Goal: Information Seeking & Learning: Learn about a topic

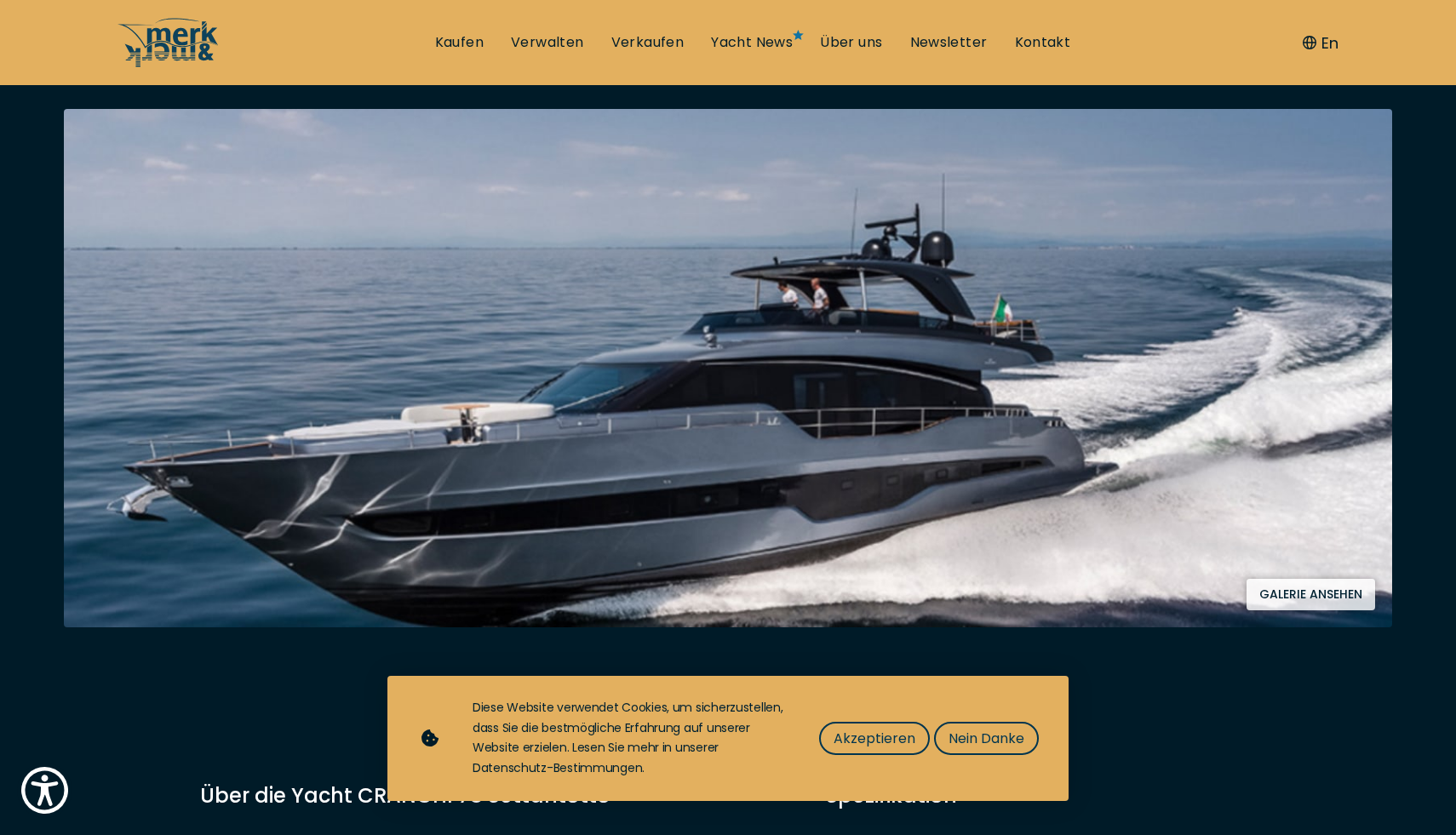
scroll to position [342, 0]
click at [974, 738] on span "Nein Danke" at bounding box center [986, 738] width 75 height 21
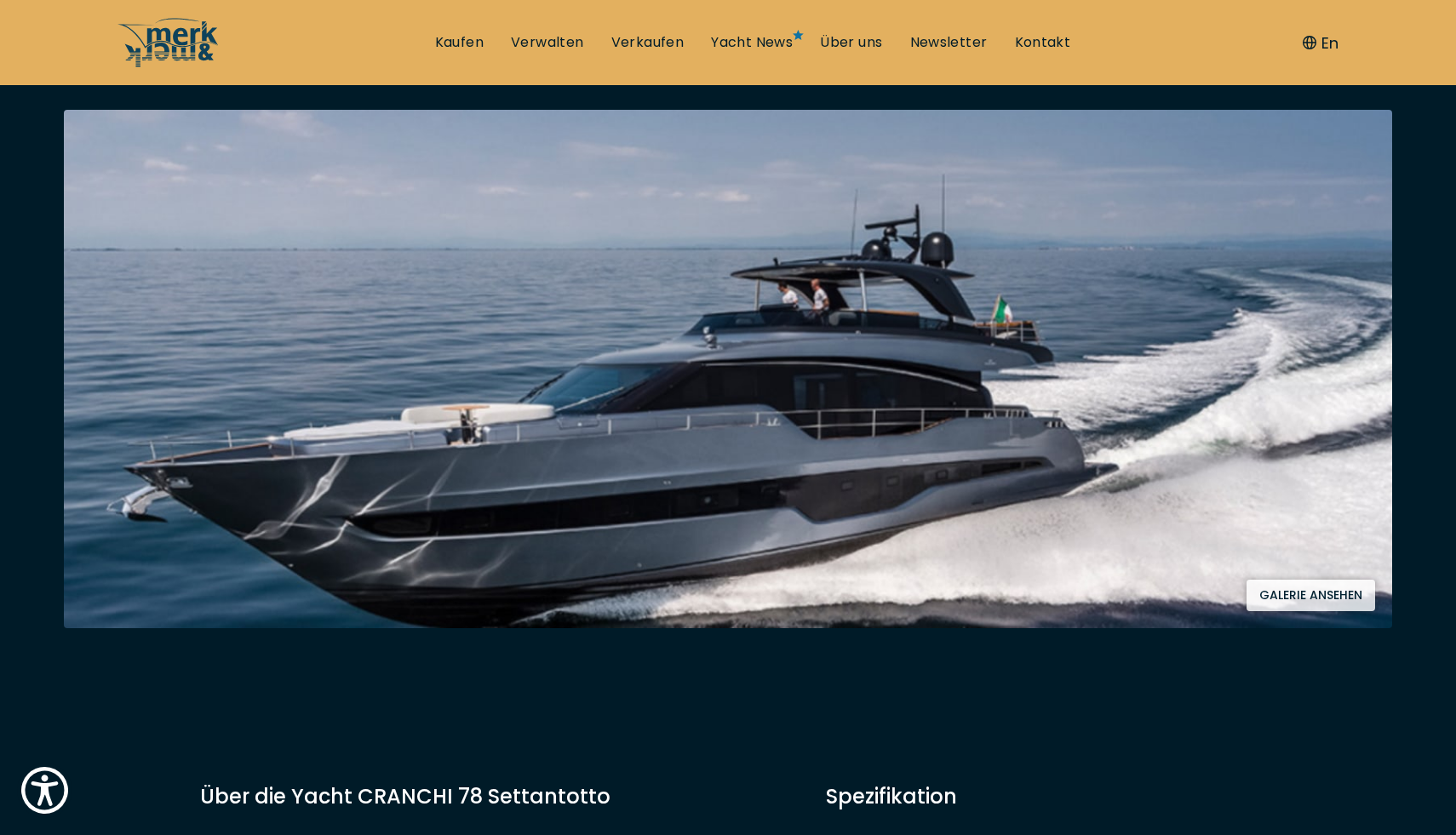
click at [1325, 596] on button "Galerie ansehen" at bounding box center [1310, 595] width 129 height 32
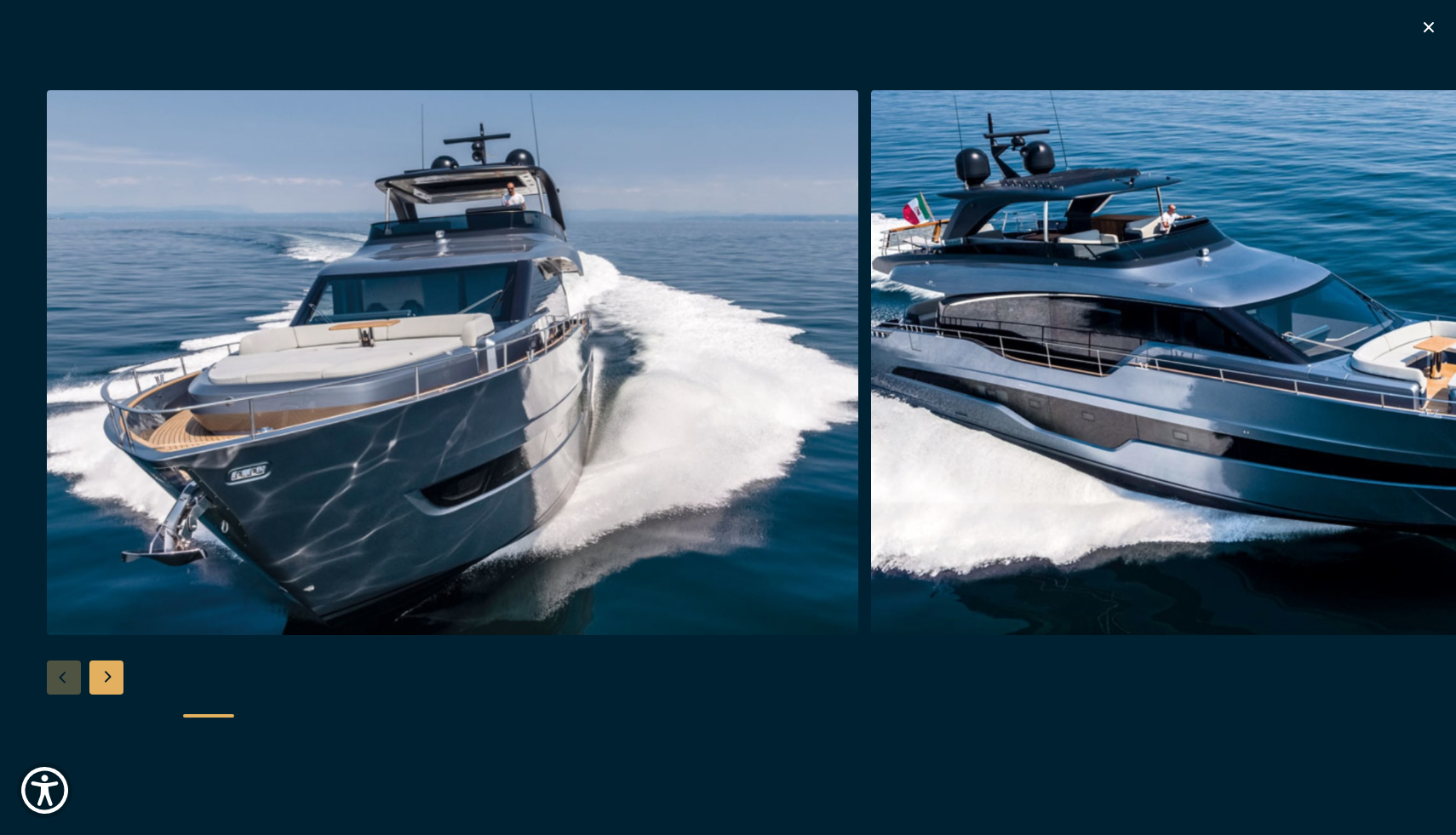
click at [106, 672] on div "Next slide" at bounding box center [105, 677] width 34 height 34
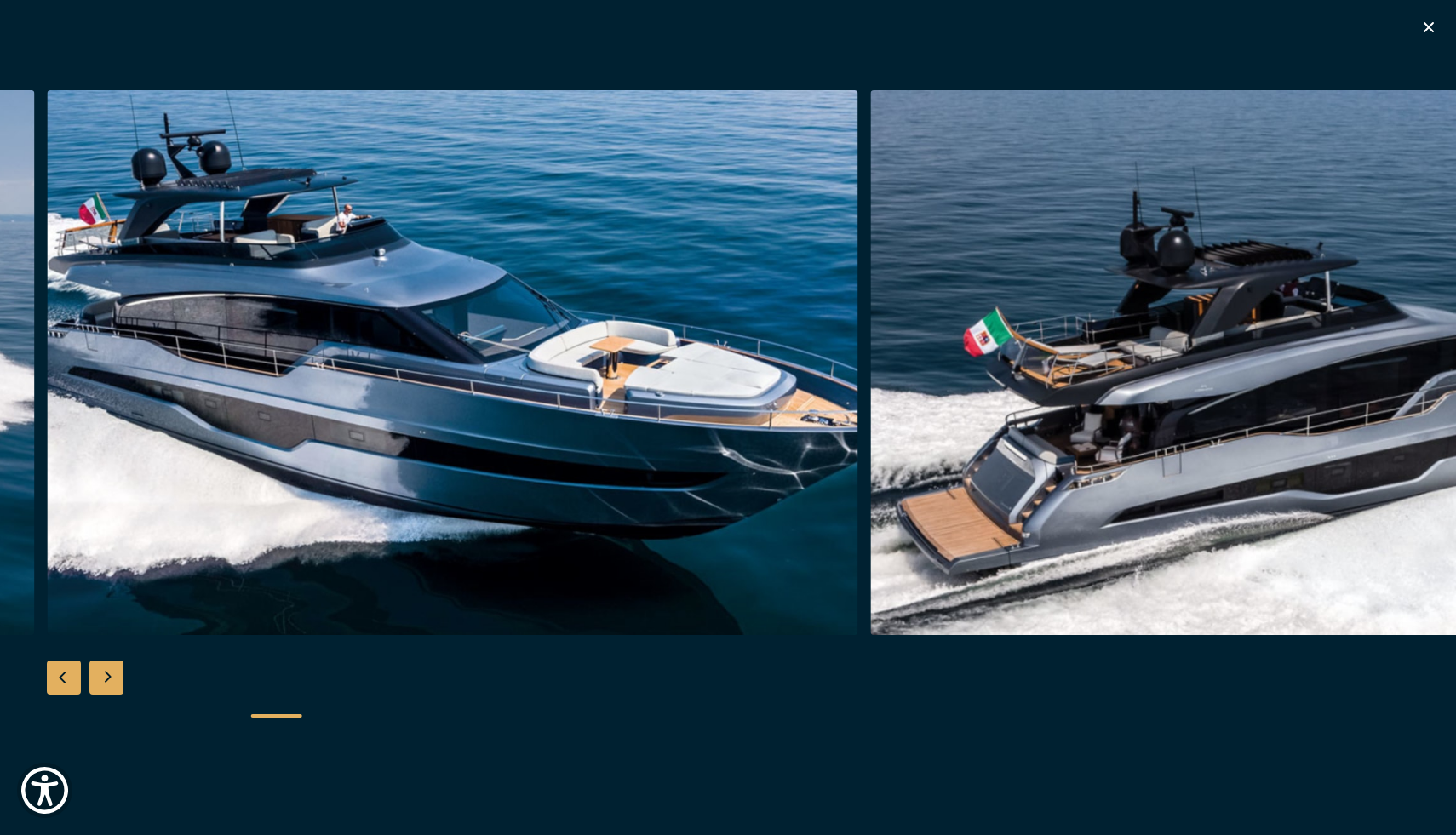
click at [106, 672] on div "Next slide" at bounding box center [105, 677] width 34 height 34
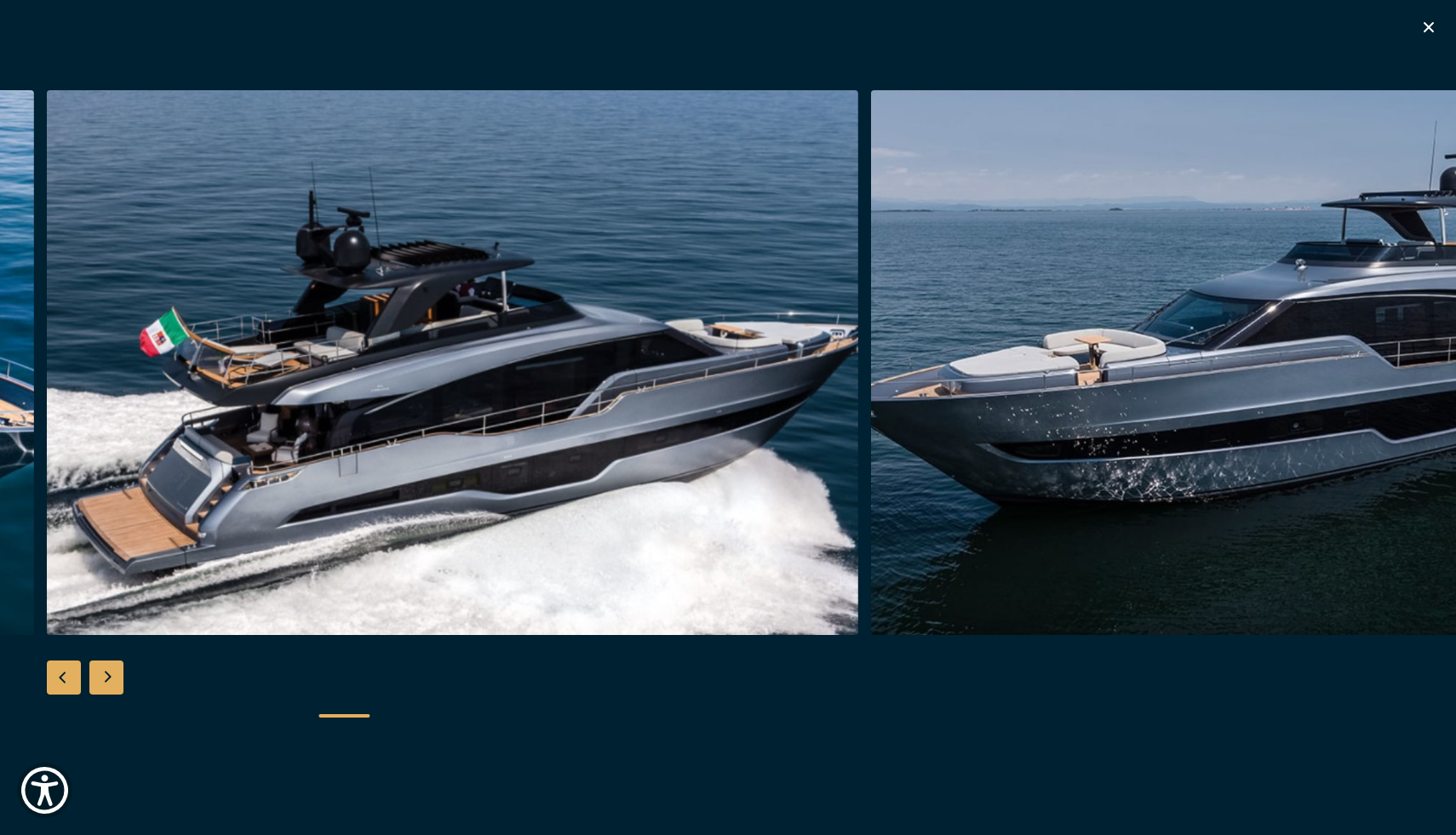
click at [106, 672] on div "Next slide" at bounding box center [105, 677] width 34 height 34
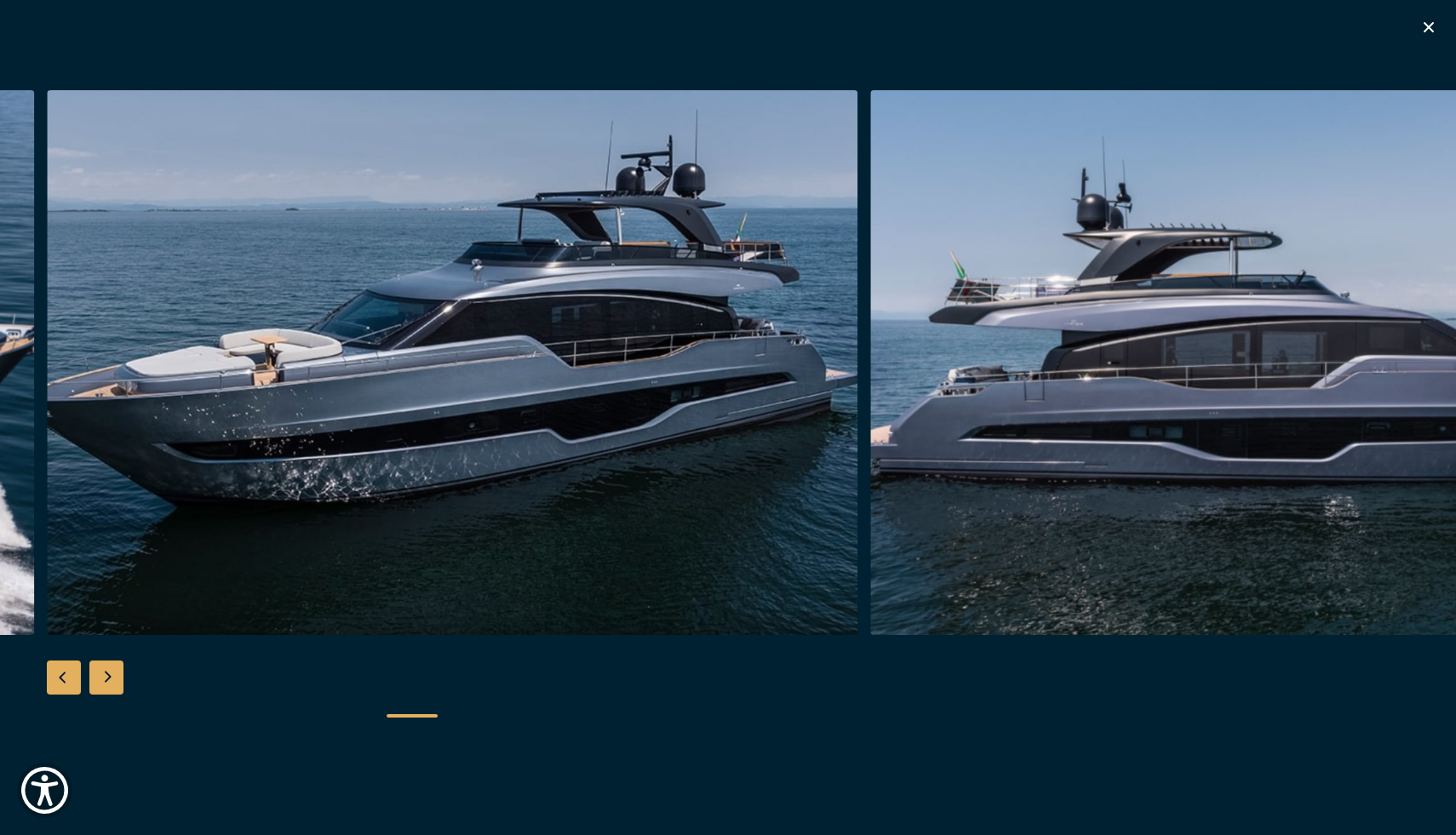
click at [106, 672] on div "Next slide" at bounding box center [105, 677] width 34 height 34
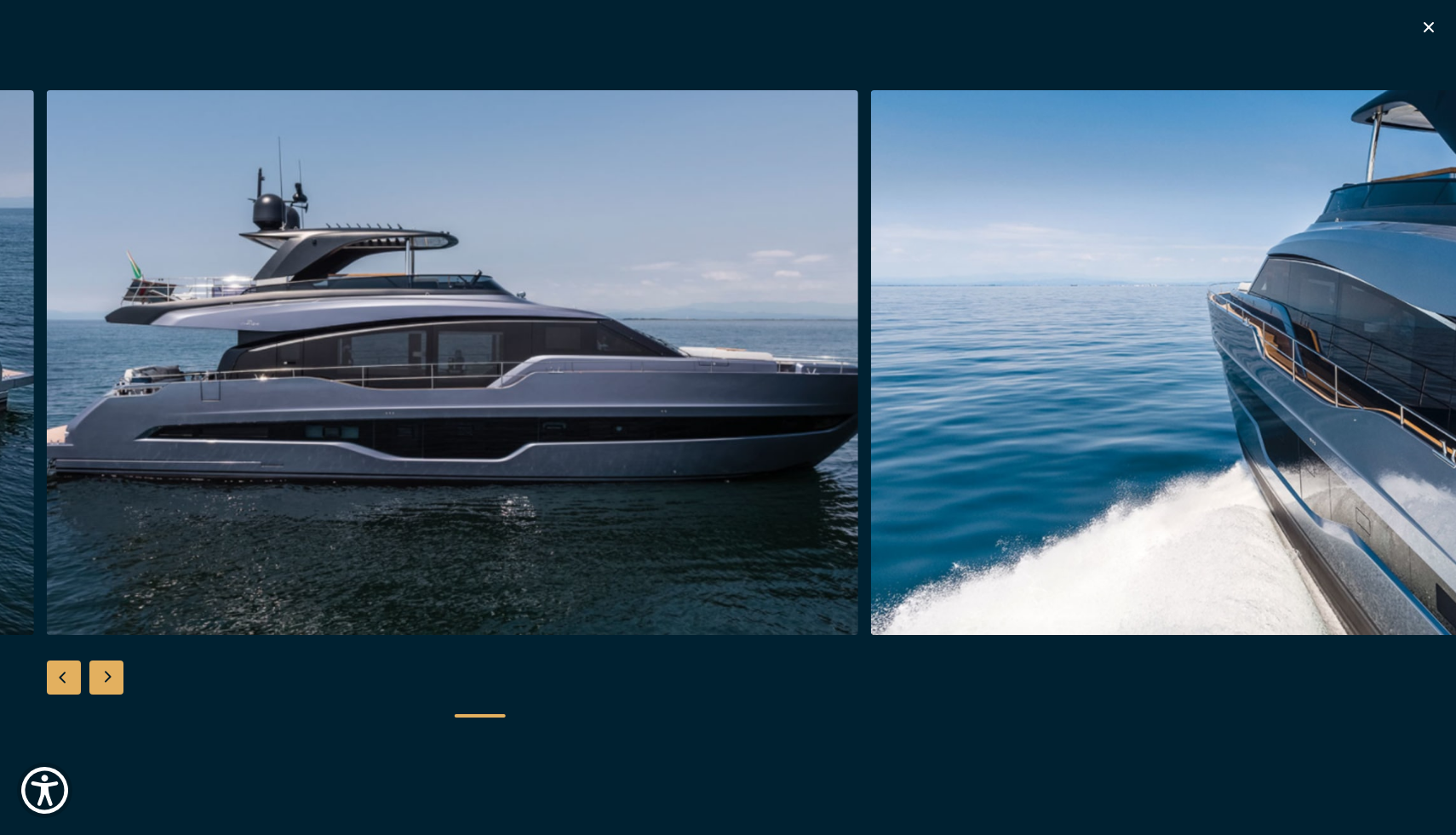
click at [106, 672] on div "Next slide" at bounding box center [105, 677] width 34 height 34
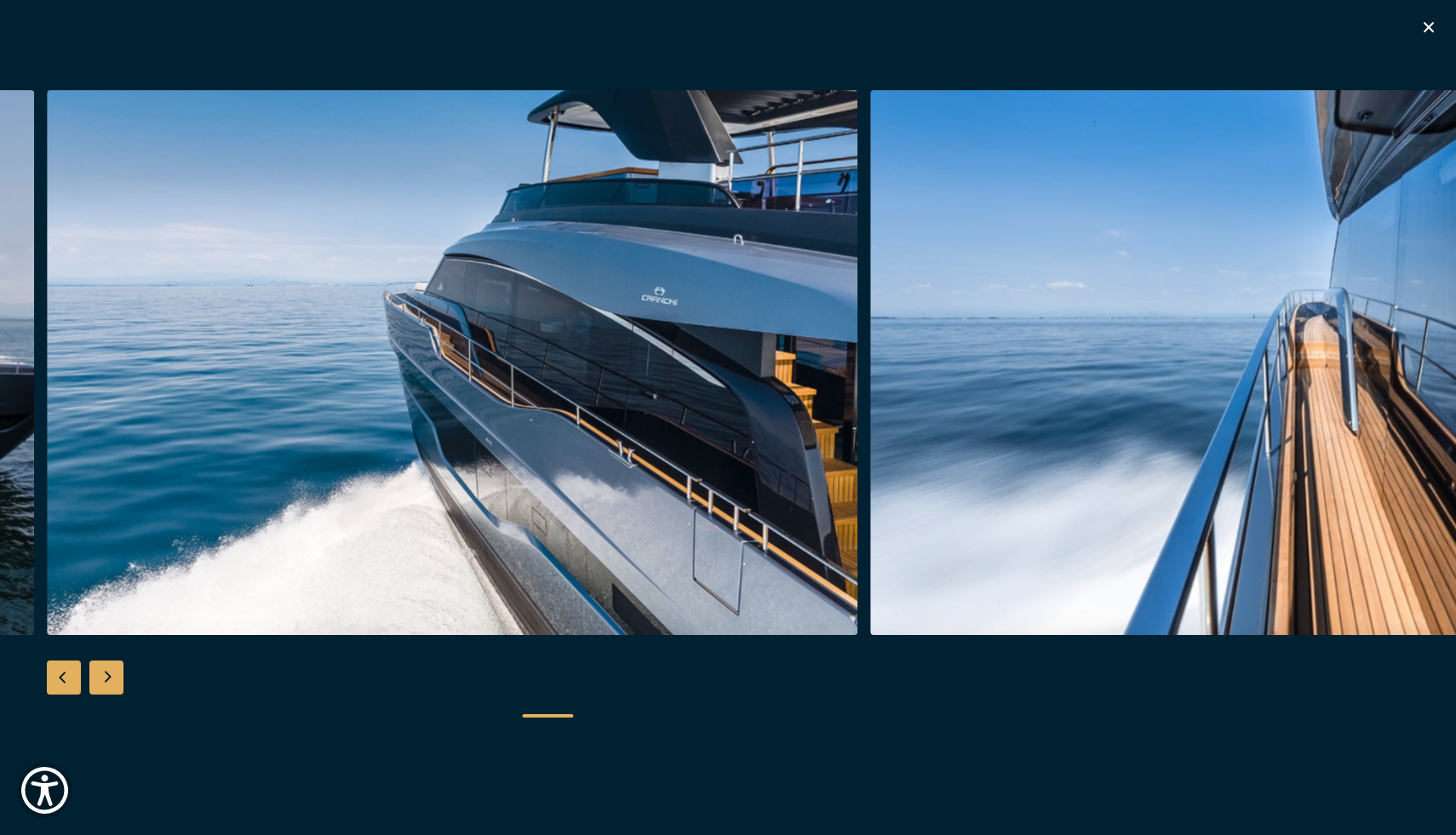
click at [106, 672] on div "Next slide" at bounding box center [105, 677] width 34 height 34
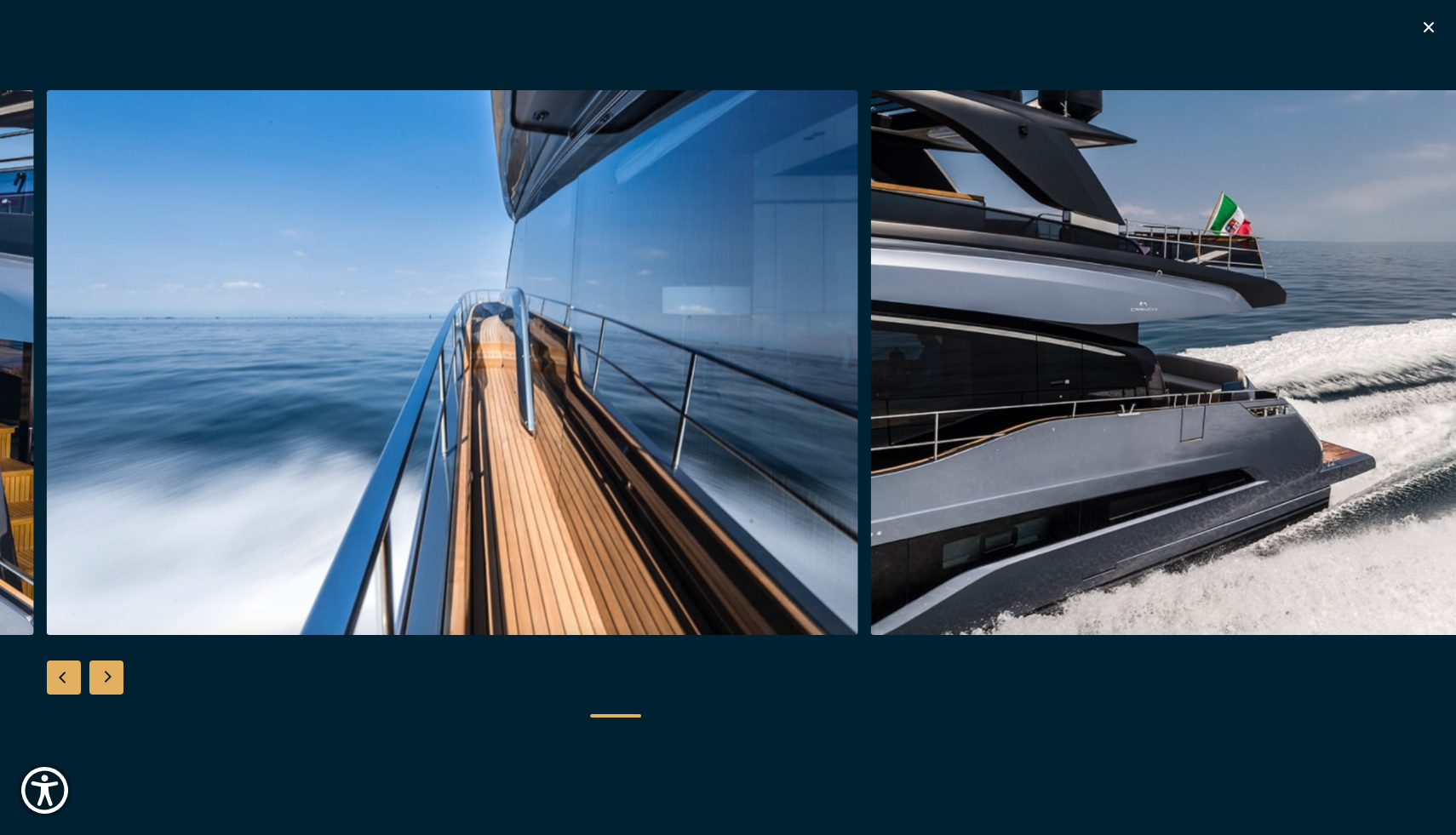
click at [106, 672] on div "Next slide" at bounding box center [105, 677] width 34 height 34
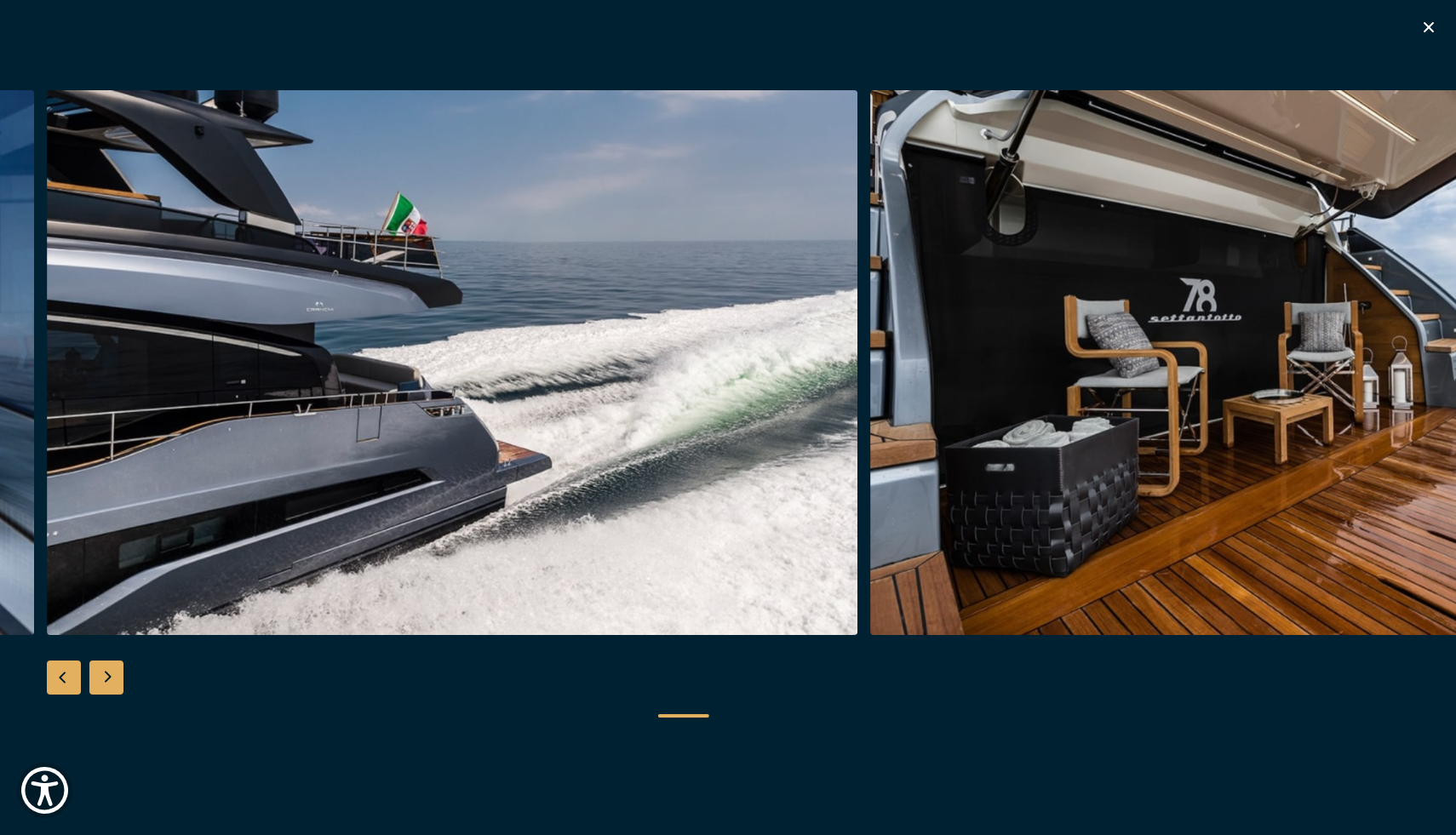
click at [106, 672] on div "Next slide" at bounding box center [105, 677] width 34 height 34
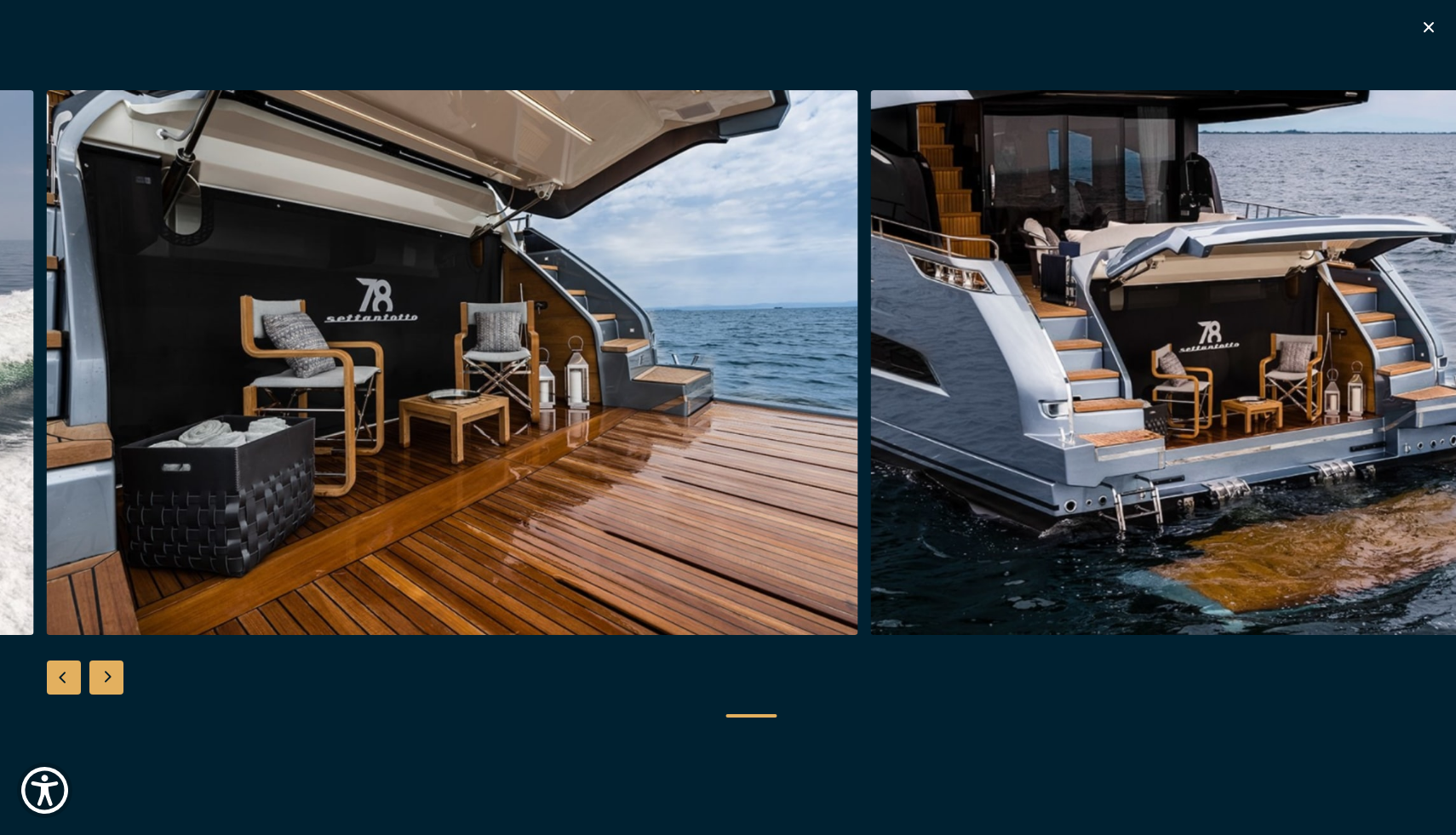
click at [106, 672] on div "Next slide" at bounding box center [105, 677] width 34 height 34
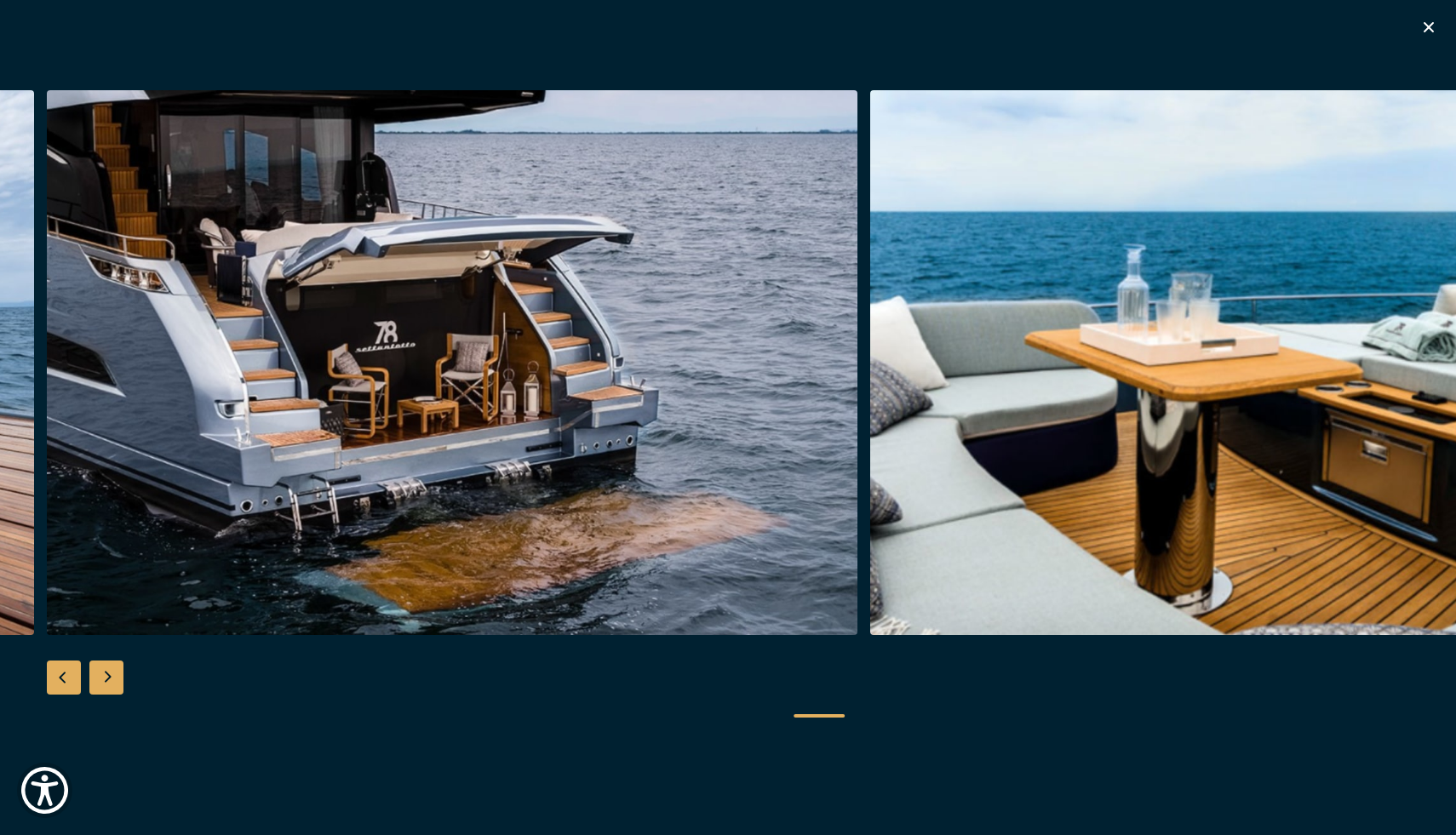
click at [106, 672] on div "Next slide" at bounding box center [105, 677] width 34 height 34
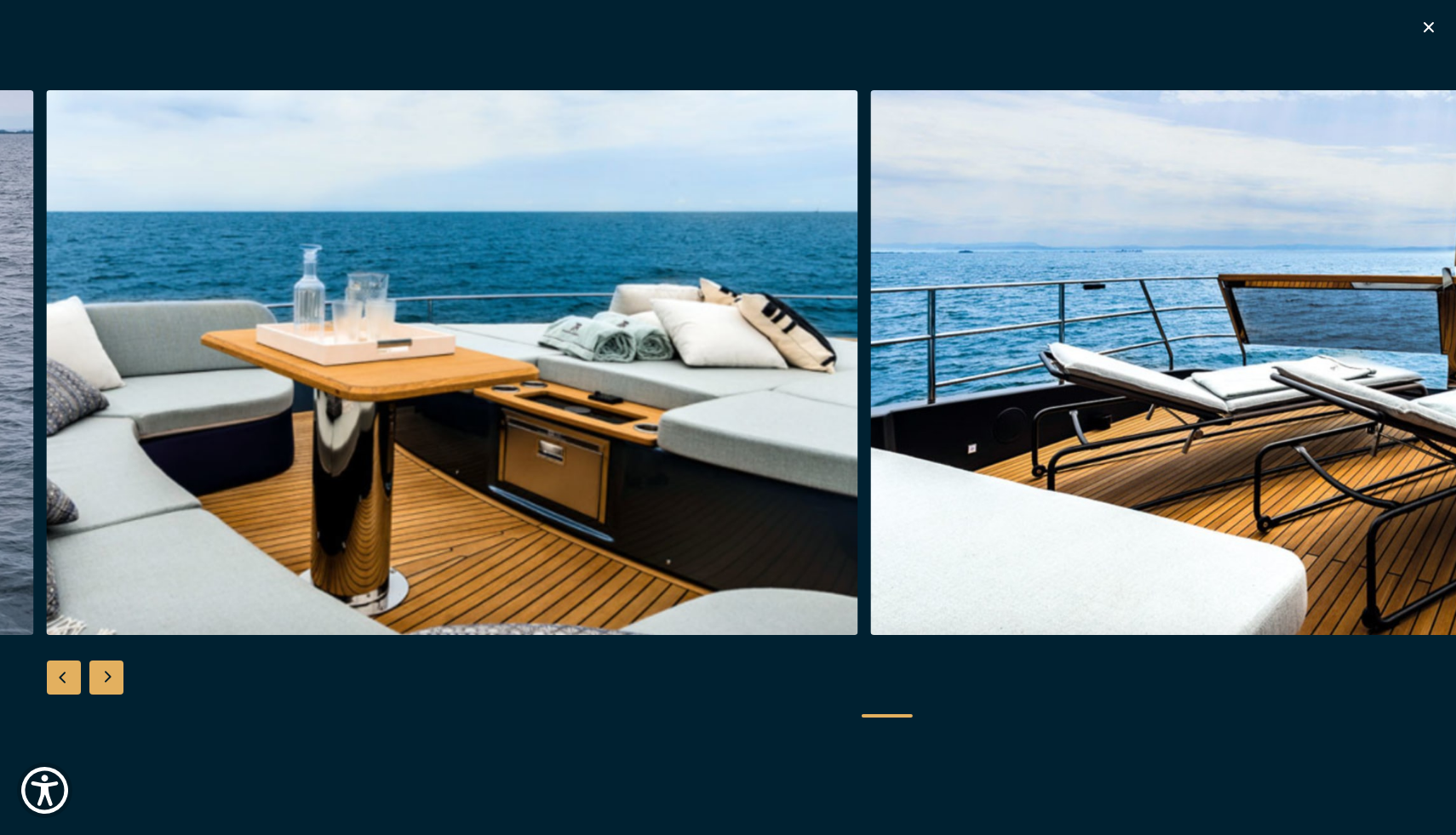
click at [106, 672] on div "Next slide" at bounding box center [105, 677] width 34 height 34
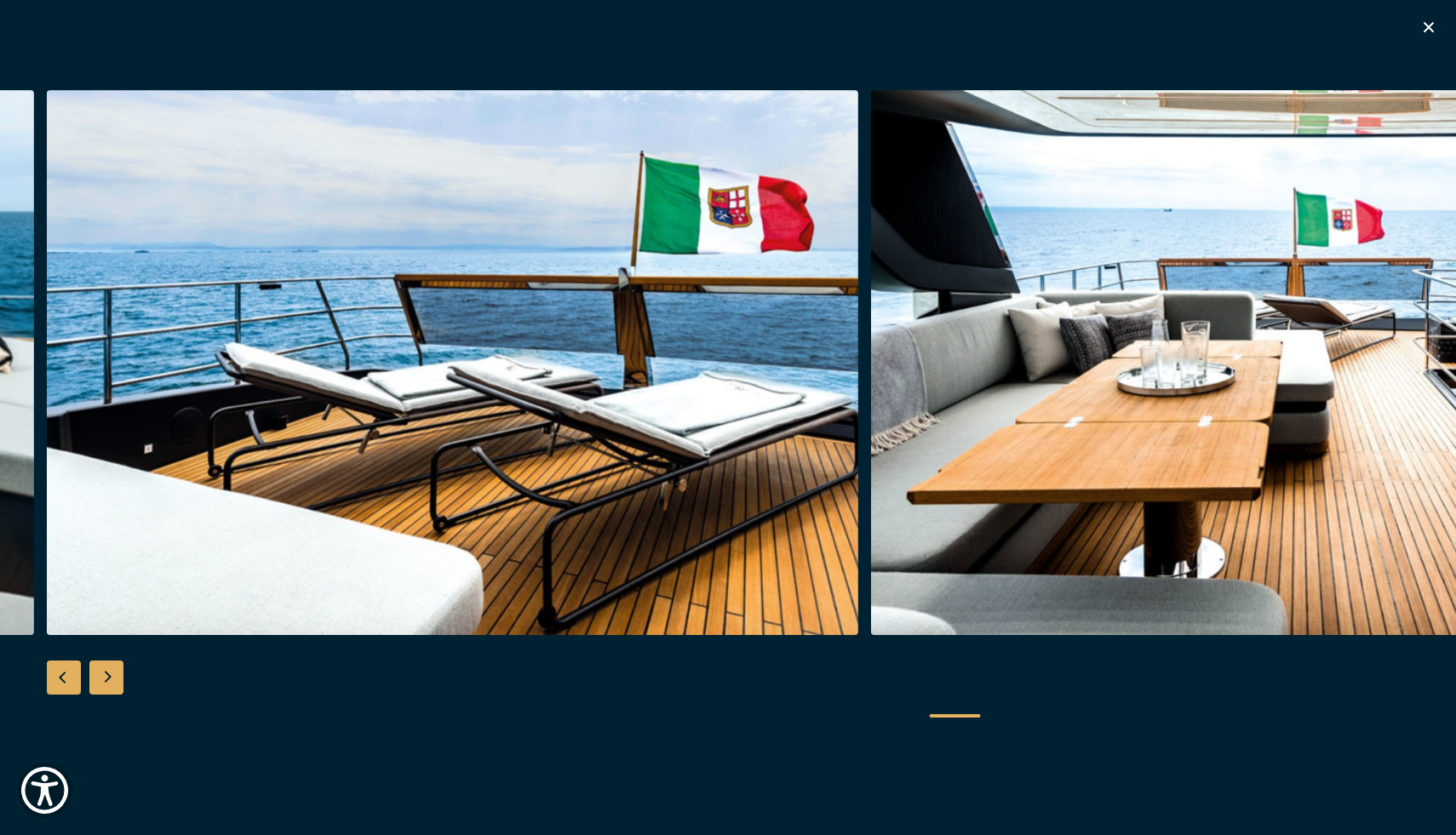
click at [106, 672] on div "Next slide" at bounding box center [105, 677] width 34 height 34
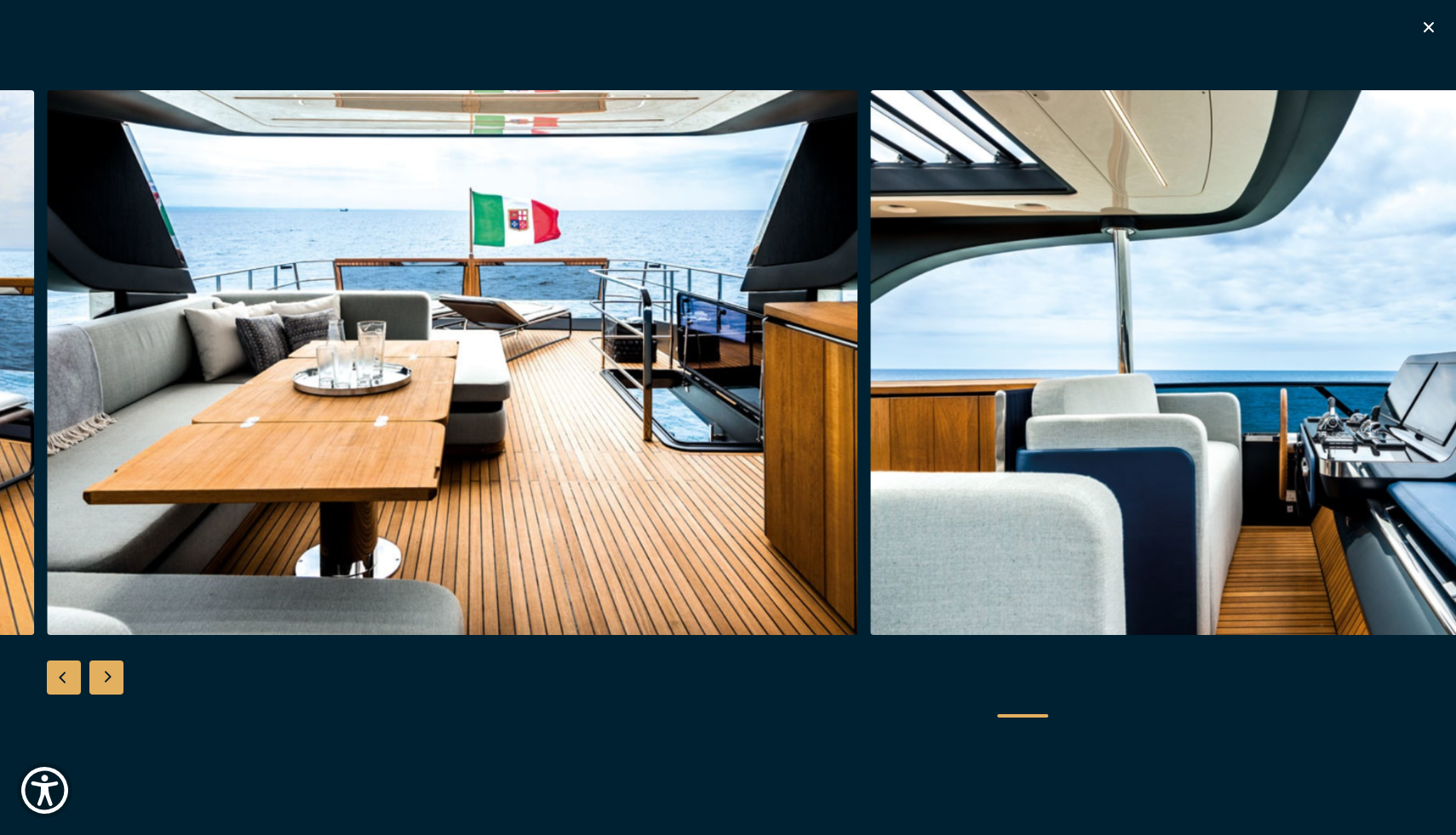
click at [106, 672] on div "Next slide" at bounding box center [105, 677] width 34 height 34
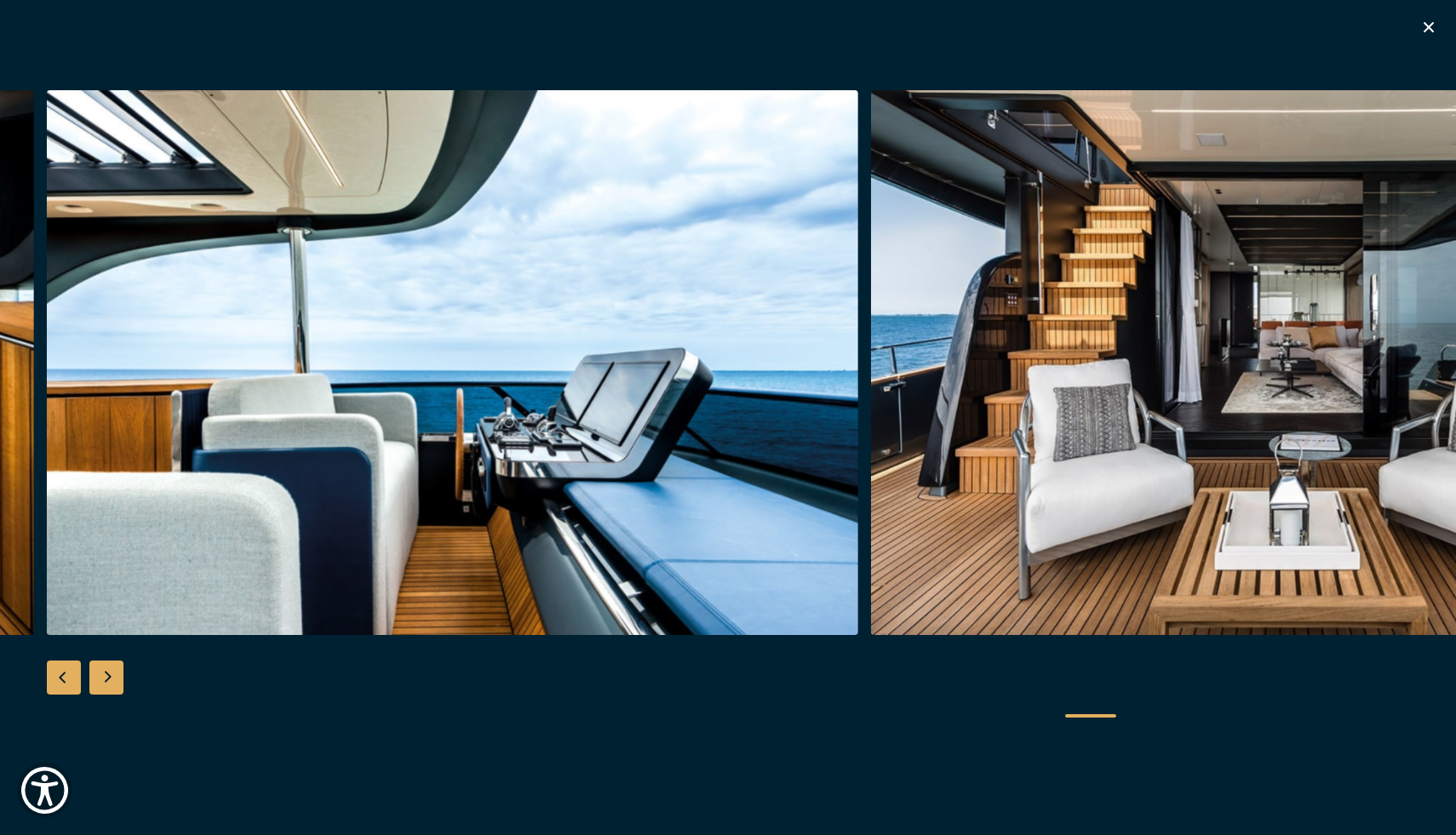
click at [106, 672] on div "Next slide" at bounding box center [105, 677] width 34 height 34
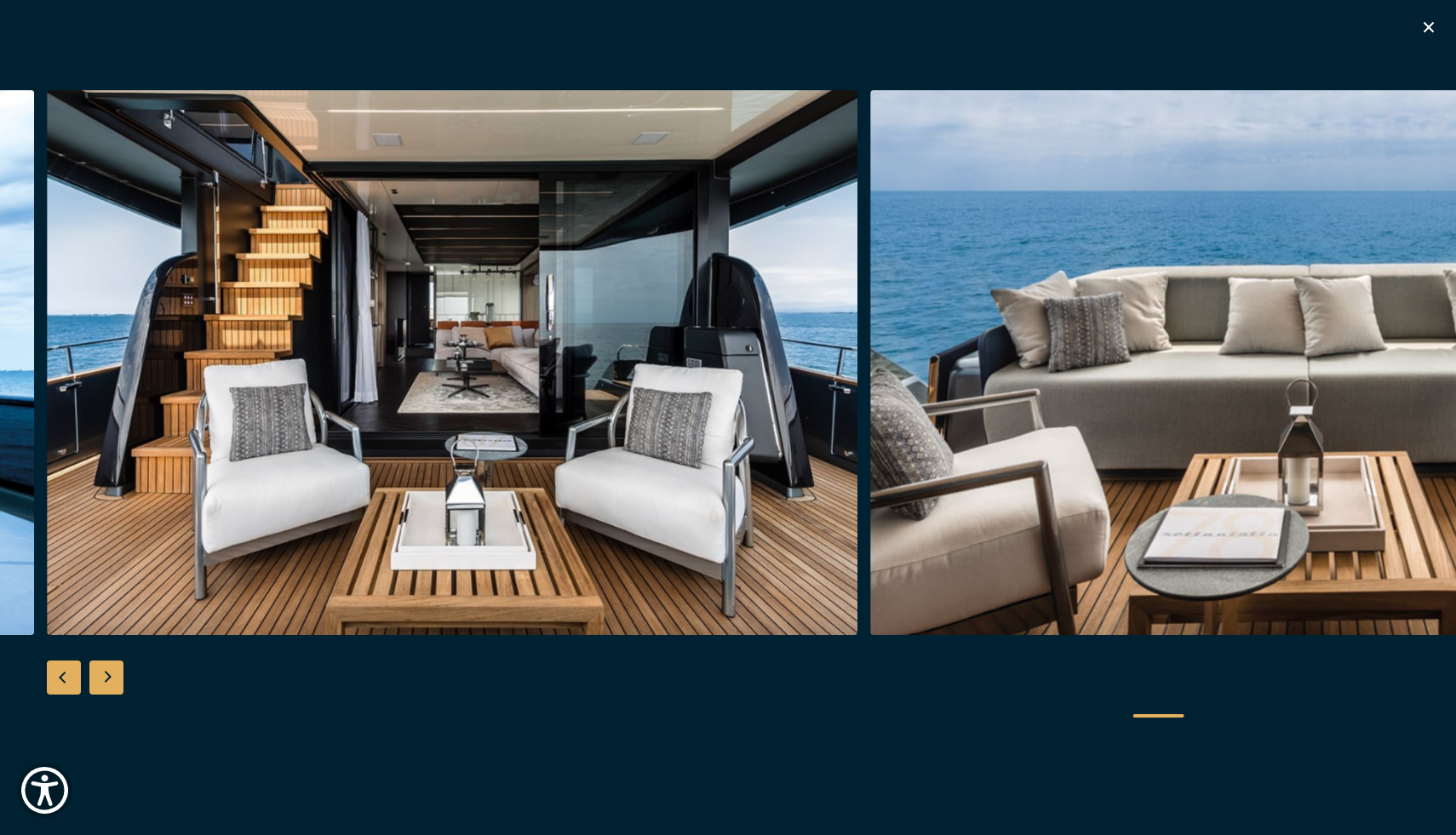
click at [106, 672] on div "Next slide" at bounding box center [105, 677] width 34 height 34
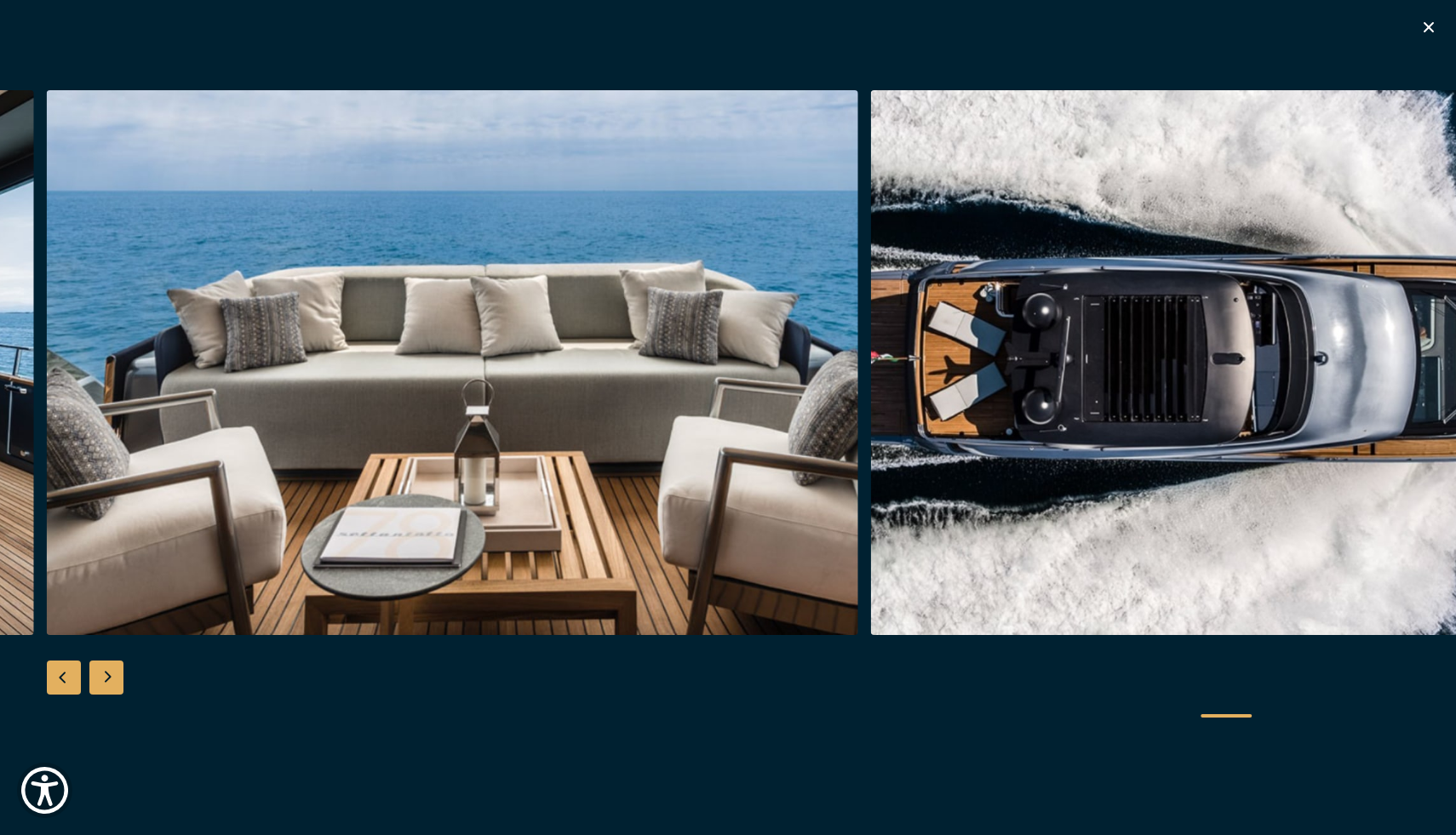
click at [106, 672] on div "Next slide" at bounding box center [105, 677] width 34 height 34
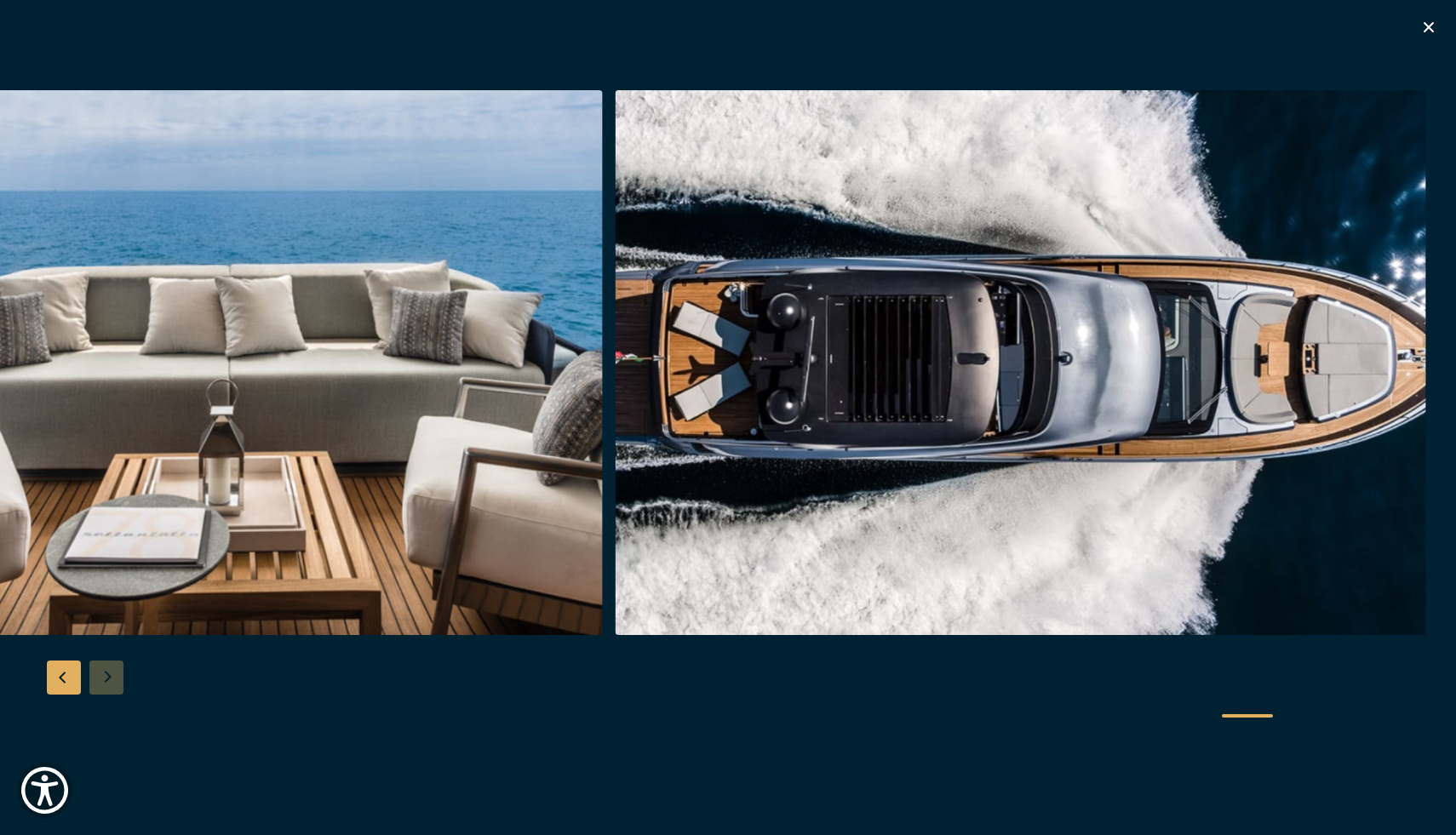
click at [1430, 25] on icon "button" at bounding box center [1428, 27] width 11 height 11
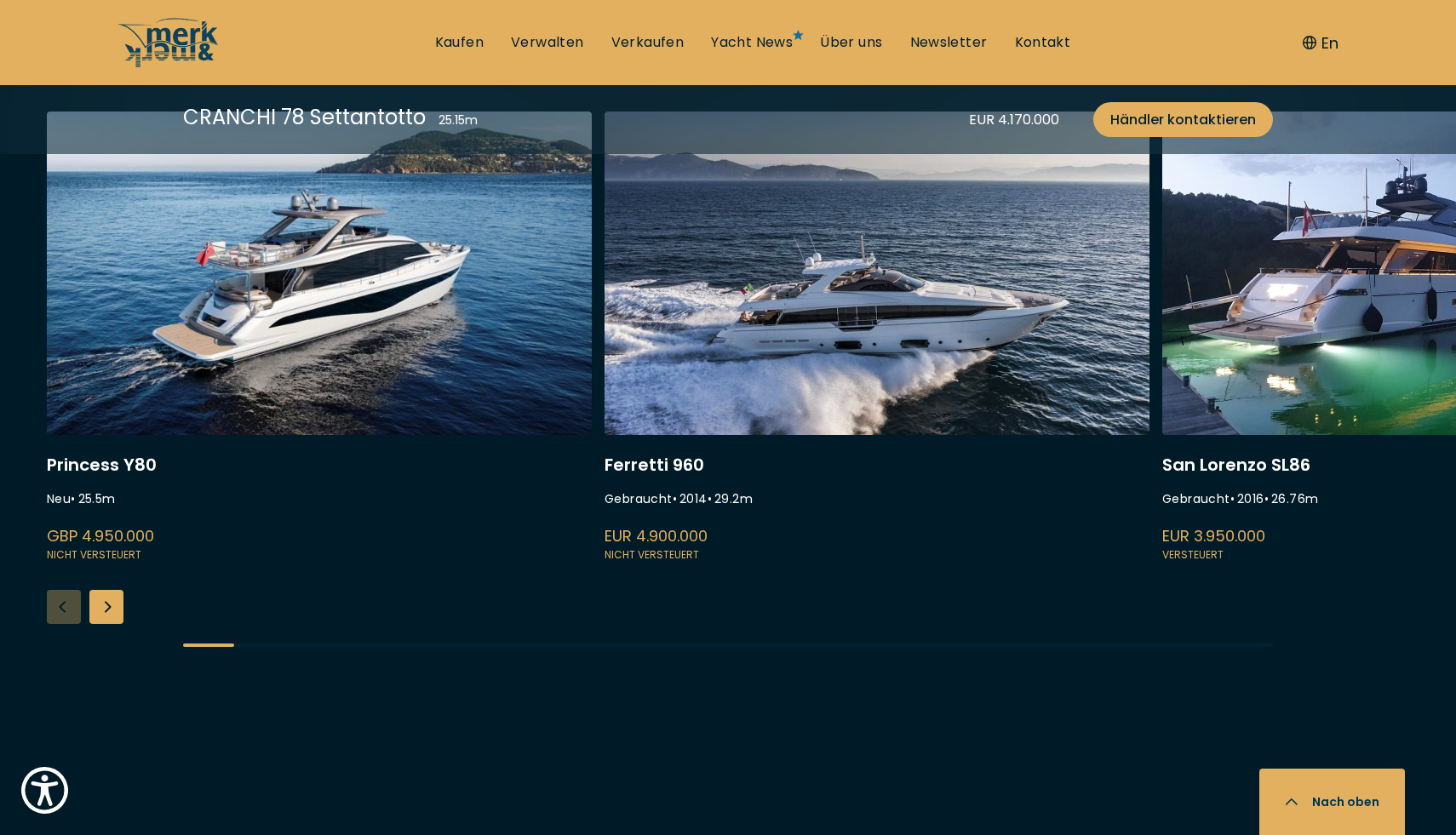
scroll to position [5201, 0]
